Goal: Find specific page/section: Find specific page/section

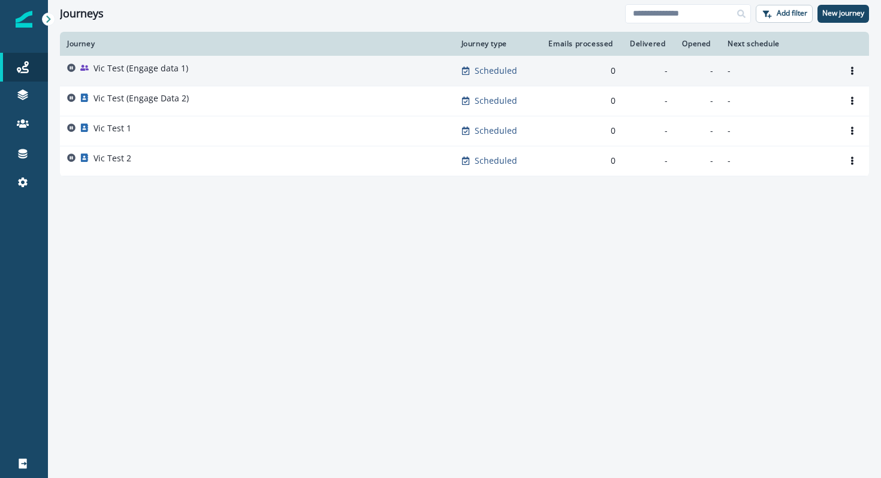
click at [138, 70] on p "Vic Test (Engage data 1)" at bounding box center [140, 68] width 95 height 12
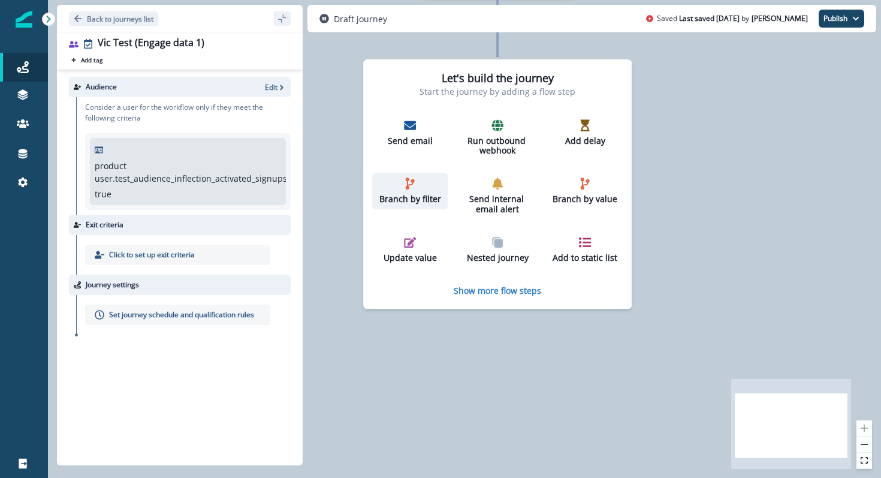
click at [411, 194] on p "Branch by filter" at bounding box center [410, 199] width 66 height 10
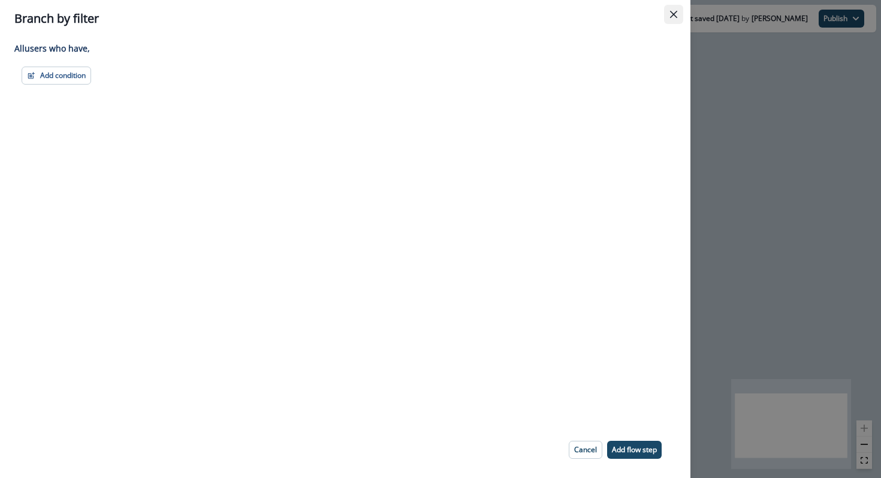
click at [671, 11] on icon "Close" at bounding box center [673, 14] width 7 height 7
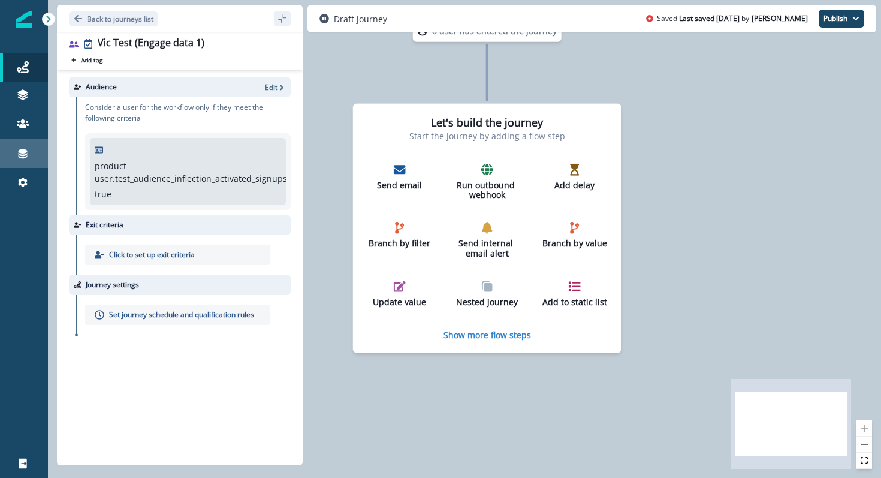
click at [22, 144] on link "Connections" at bounding box center [24, 153] width 48 height 29
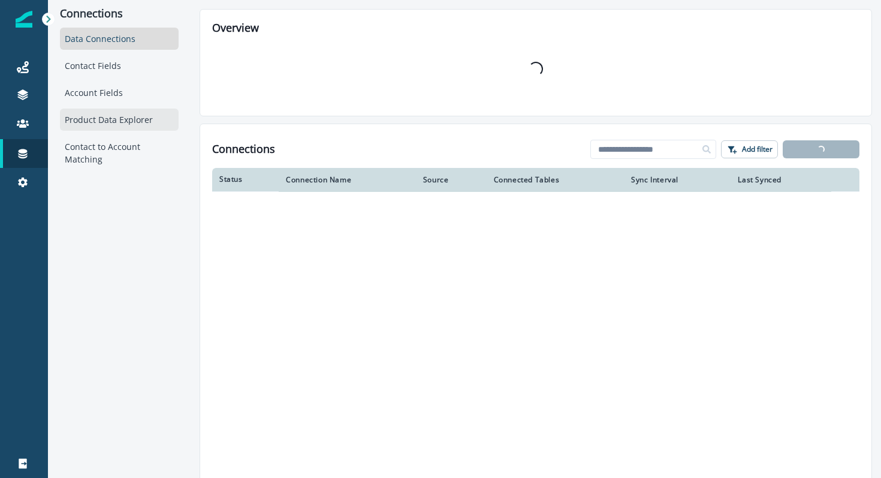
click at [79, 123] on div "Product Data Explorer" at bounding box center [119, 119] width 119 height 22
